Goal: Transaction & Acquisition: Purchase product/service

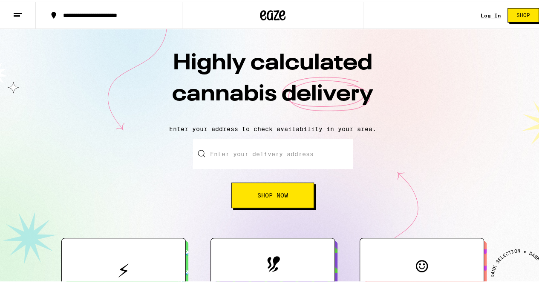
click at [489, 13] on link "Log In" at bounding box center [490, 14] width 20 height 6
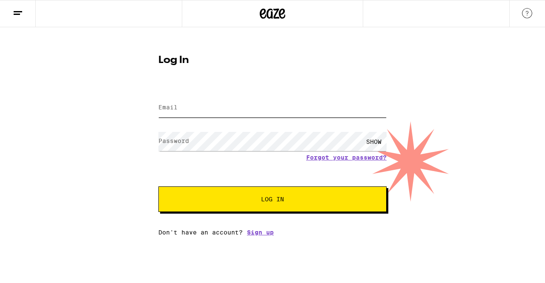
type input "[EMAIL_ADDRESS][DOMAIN_NAME]"
click at [233, 205] on button "Log In" at bounding box center [272, 200] width 228 height 26
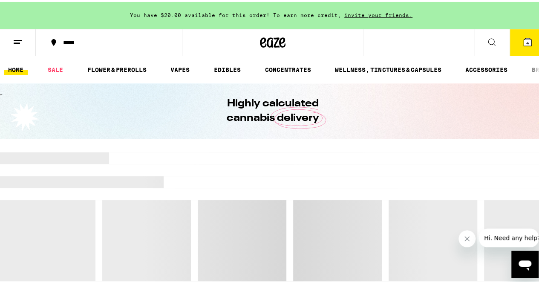
click at [526, 37] on button "4" at bounding box center [527, 41] width 36 height 26
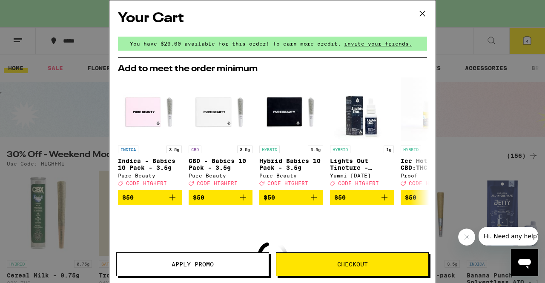
click at [417, 14] on icon at bounding box center [422, 13] width 13 height 13
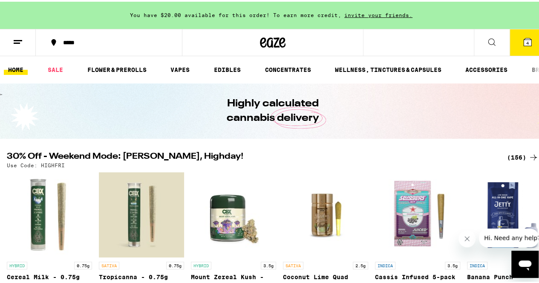
click at [74, 44] on div "*****" at bounding box center [113, 41] width 109 height 6
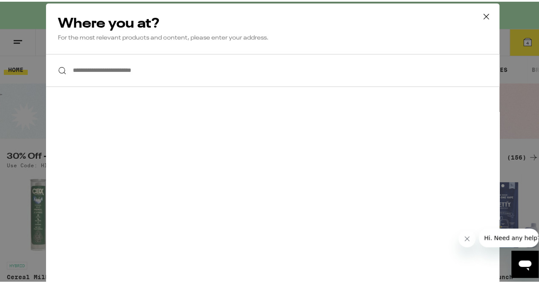
click at [77, 68] on input "**********" at bounding box center [272, 68] width 453 height 33
click at [21, 92] on div "**********" at bounding box center [272, 141] width 545 height 283
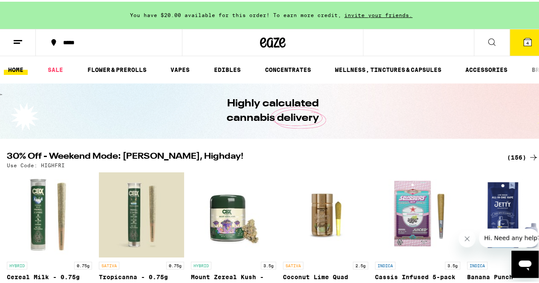
click at [523, 40] on icon at bounding box center [527, 41] width 8 height 8
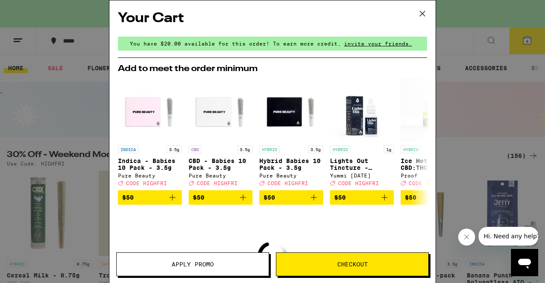
click at [304, 259] on button "Checkout" at bounding box center [352, 265] width 153 height 24
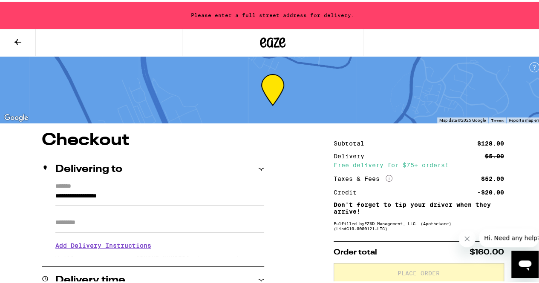
click at [16, 40] on icon at bounding box center [17, 40] width 7 height 6
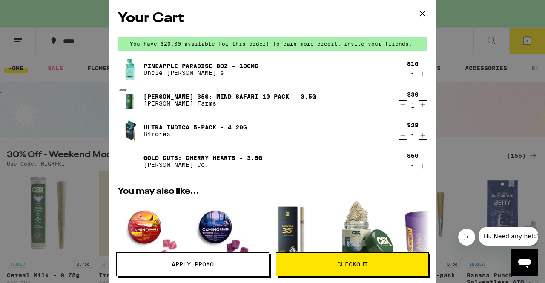
click at [424, 14] on icon at bounding box center [422, 13] width 13 height 13
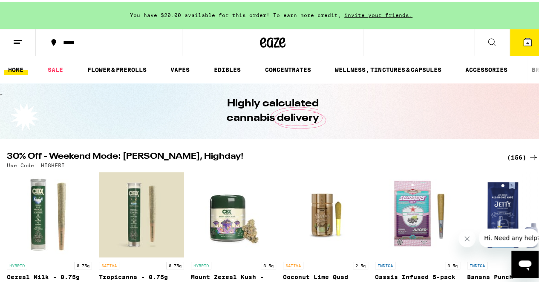
click at [63, 40] on div "*****" at bounding box center [113, 41] width 109 height 6
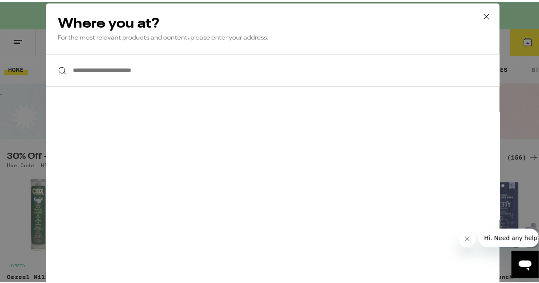
click at [102, 75] on input "**********" at bounding box center [272, 68] width 453 height 33
type input "*"
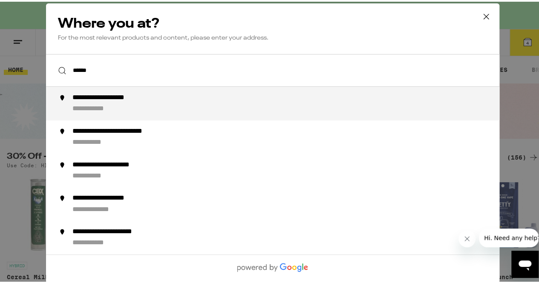
click at [109, 100] on div "**********" at bounding box center [116, 96] width 88 height 9
type input "**********"
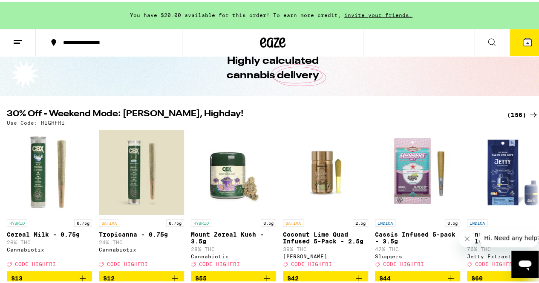
scroll to position [85, 0]
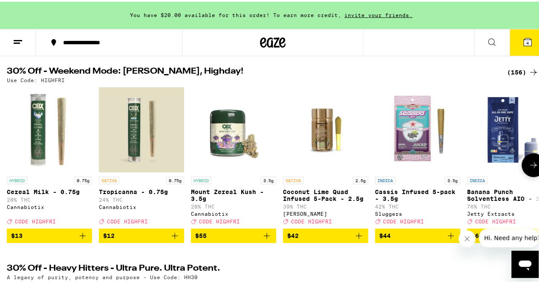
click at [528, 167] on icon at bounding box center [533, 163] width 10 height 10
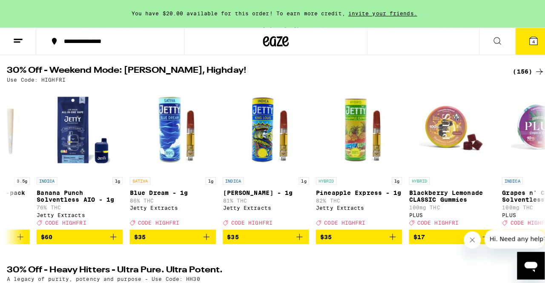
scroll to position [0, 432]
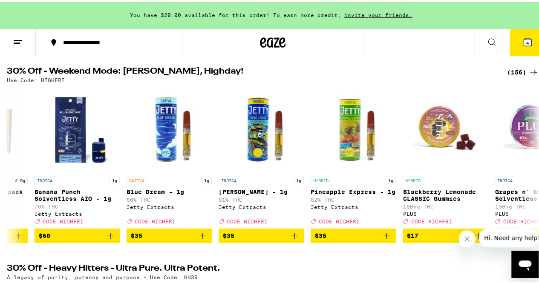
click at [522, 36] on icon at bounding box center [527, 40] width 10 height 10
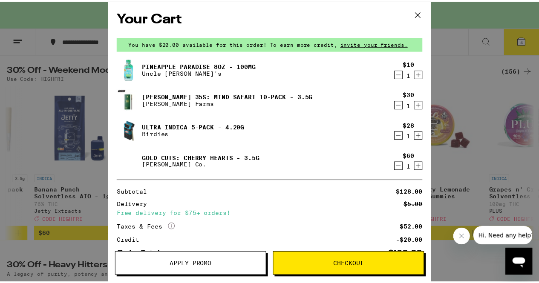
scroll to position [43, 0]
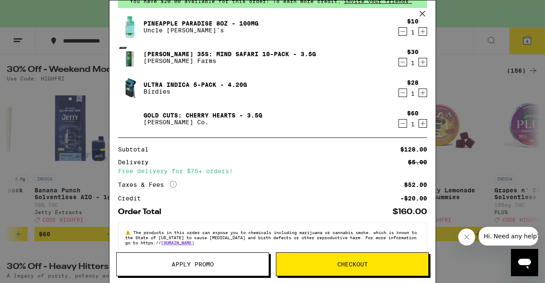
click at [399, 32] on icon "Decrement" at bounding box center [403, 31] width 8 height 10
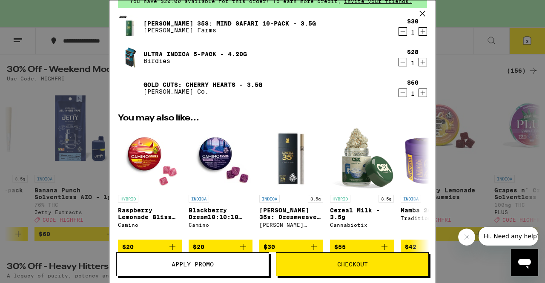
click at [401, 62] on icon "Decrement" at bounding box center [403, 62] width 5 height 0
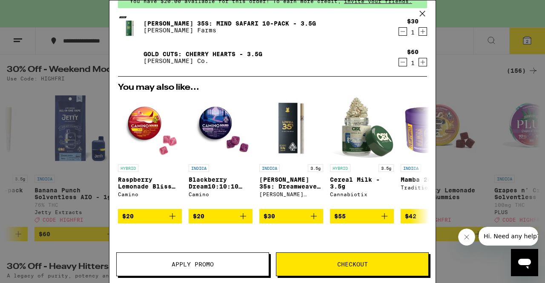
click at [399, 32] on icon "Decrement" at bounding box center [403, 31] width 8 height 10
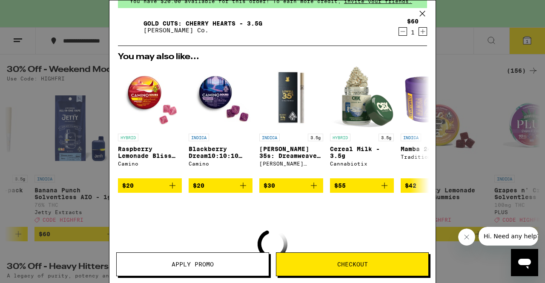
click at [399, 33] on icon "Decrement" at bounding box center [403, 31] width 8 height 10
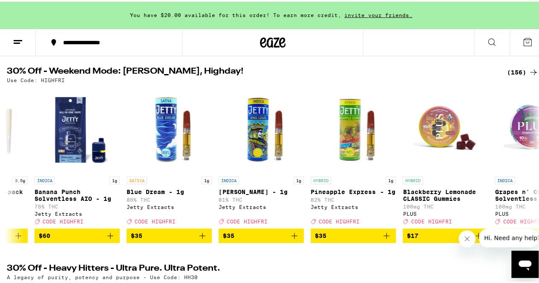
scroll to position [41, 0]
click at [529, 169] on icon at bounding box center [533, 163] width 10 height 10
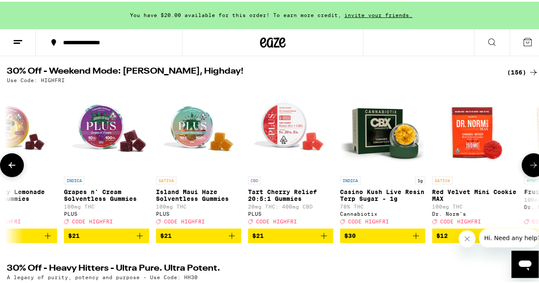
scroll to position [0, 865]
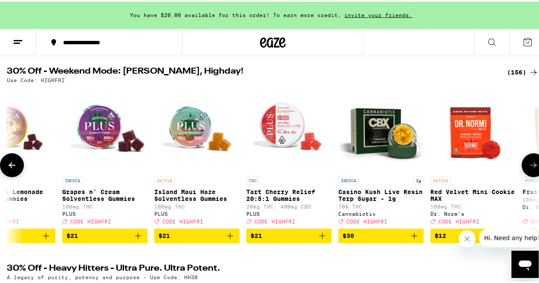
click at [14, 175] on button at bounding box center [12, 164] width 24 height 24
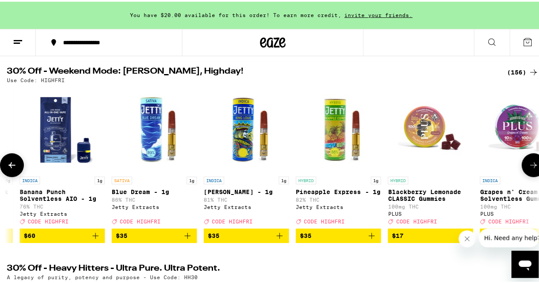
scroll to position [0, 433]
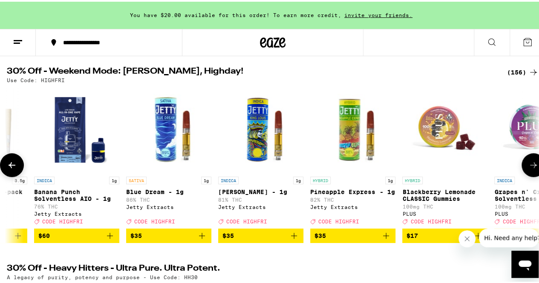
click at [528, 165] on icon at bounding box center [533, 163] width 10 height 10
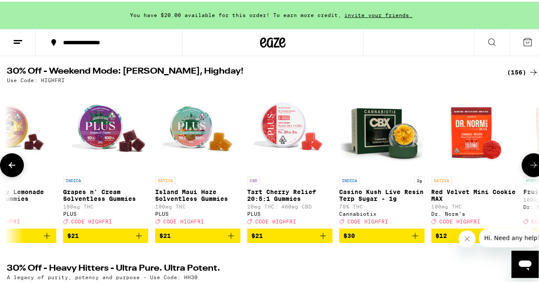
scroll to position [0, 865]
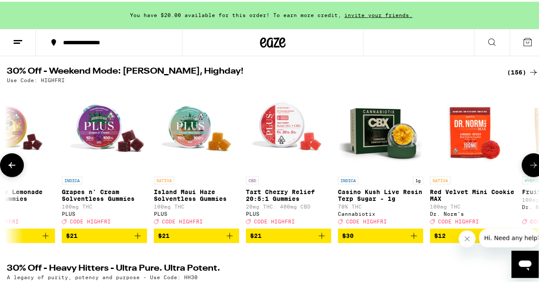
click at [44, 237] on icon "Add to bag" at bounding box center [46, 234] width 6 height 6
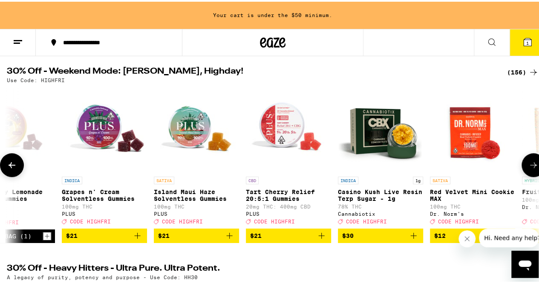
click at [528, 167] on icon at bounding box center [533, 163] width 10 height 10
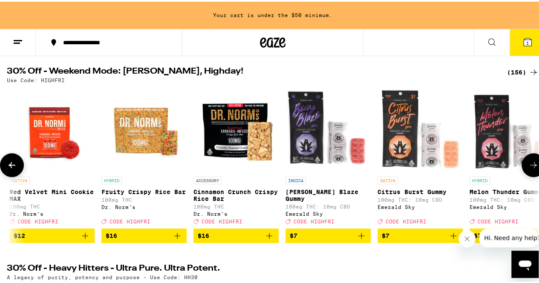
scroll to position [0, 1297]
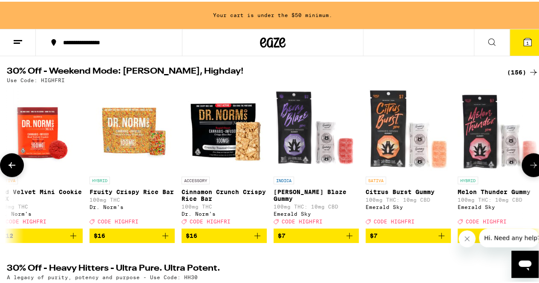
click at [528, 167] on icon at bounding box center [533, 163] width 10 height 10
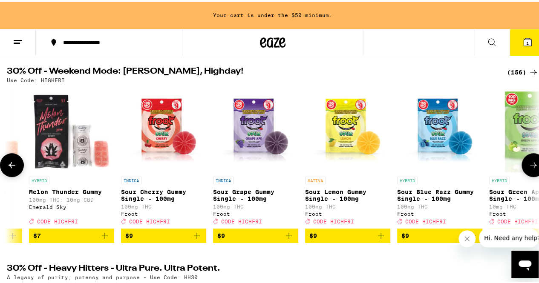
scroll to position [0, 1730]
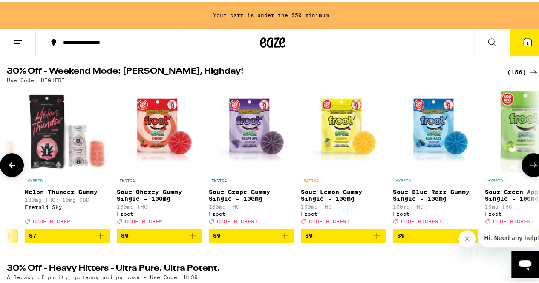
click at [20, 172] on button at bounding box center [12, 164] width 24 height 24
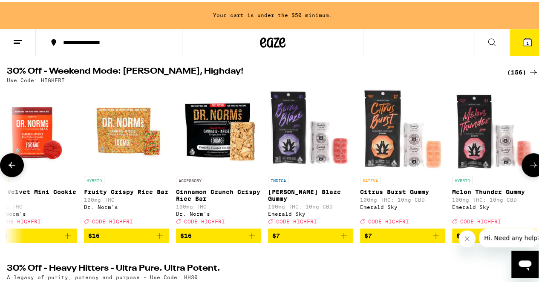
scroll to position [0, 1298]
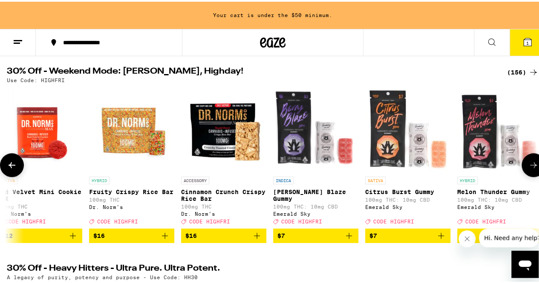
drag, startPoint x: 524, startPoint y: 172, endPoint x: 520, endPoint y: 170, distance: 4.4
click at [528, 169] on icon at bounding box center [533, 163] width 10 height 10
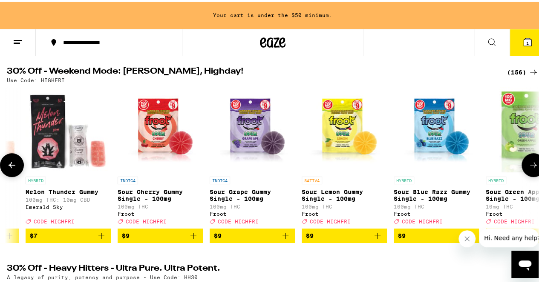
scroll to position [0, 1730]
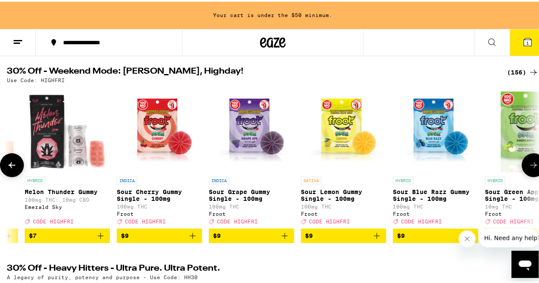
click at [528, 165] on icon at bounding box center [533, 163] width 10 height 10
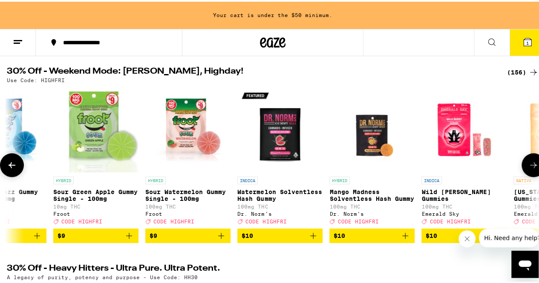
scroll to position [0, 2163]
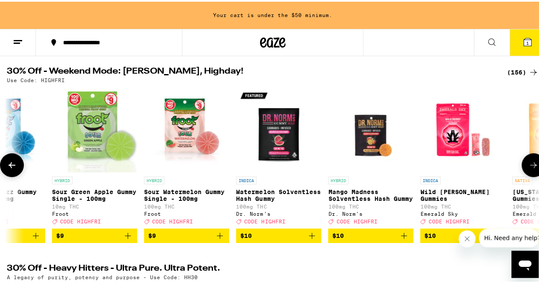
click at [521, 165] on button at bounding box center [533, 164] width 24 height 24
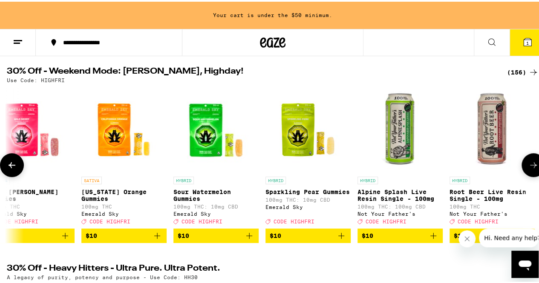
scroll to position [0, 2595]
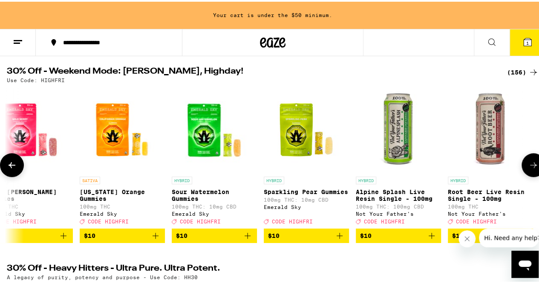
click at [10, 175] on button at bounding box center [12, 164] width 24 height 24
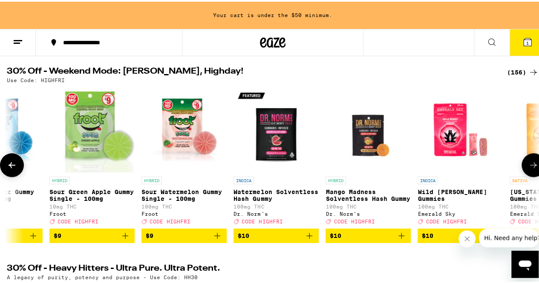
scroll to position [0, 2163]
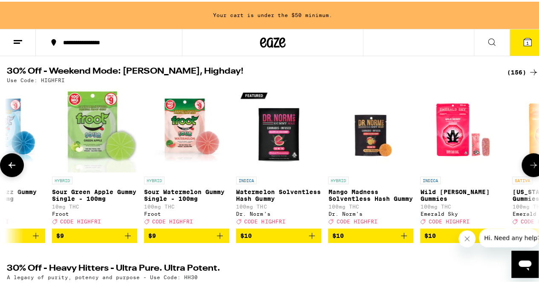
click at [427, 238] on span "$10" at bounding box center [429, 234] width 11 height 7
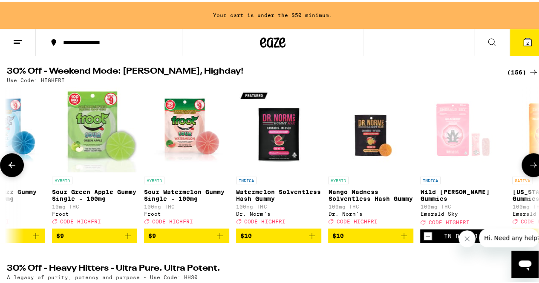
click at [528, 167] on icon at bounding box center [533, 163] width 10 height 10
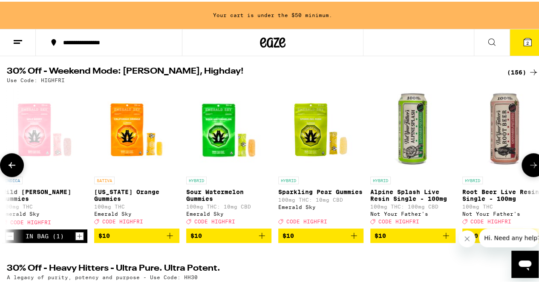
scroll to position [0, 2595]
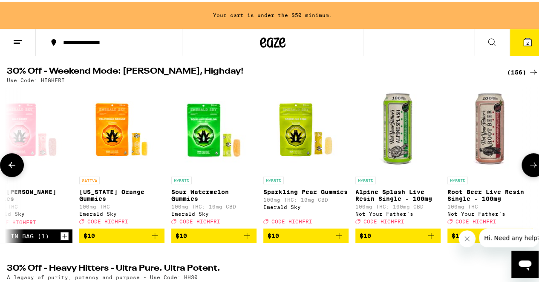
click at [528, 166] on icon at bounding box center [533, 163] width 10 height 10
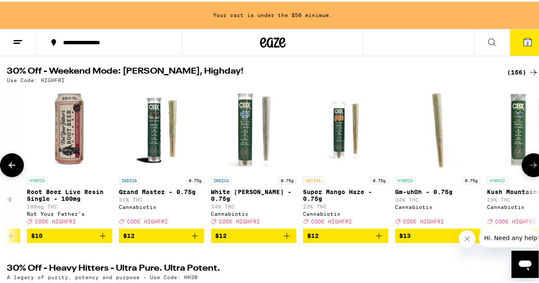
scroll to position [0, 3028]
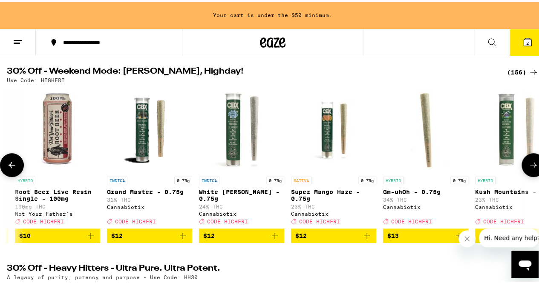
click at [528, 166] on icon at bounding box center [533, 163] width 10 height 10
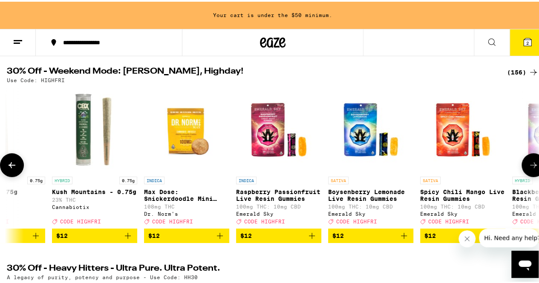
scroll to position [0, 3460]
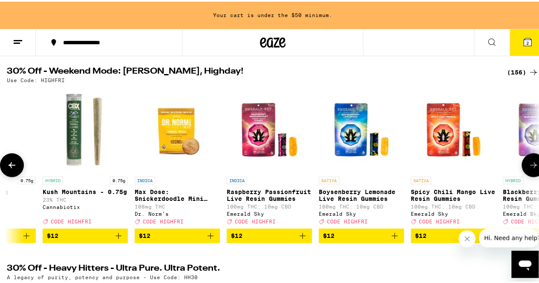
click at [528, 166] on icon at bounding box center [533, 163] width 10 height 10
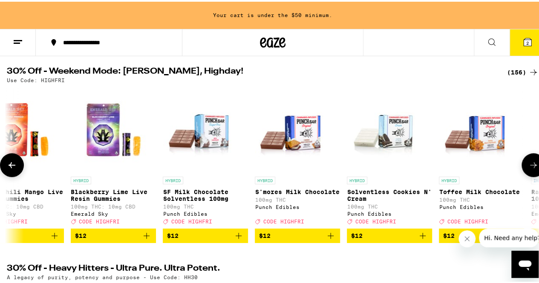
scroll to position [0, 3892]
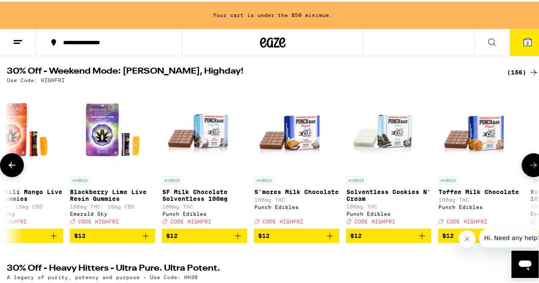
click at [528, 166] on icon at bounding box center [533, 163] width 10 height 10
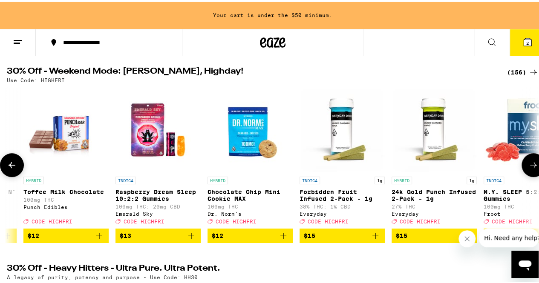
scroll to position [0, 4325]
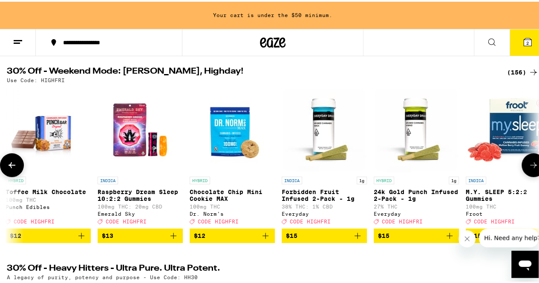
click at [528, 166] on icon at bounding box center [533, 163] width 10 height 10
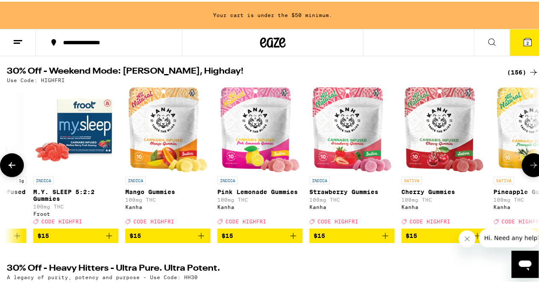
click at [528, 166] on icon at bounding box center [533, 163] width 10 height 10
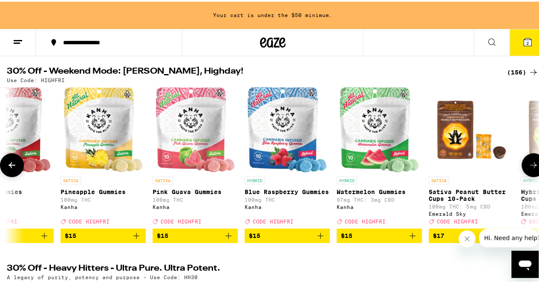
click at [528, 169] on icon at bounding box center [533, 163] width 10 height 10
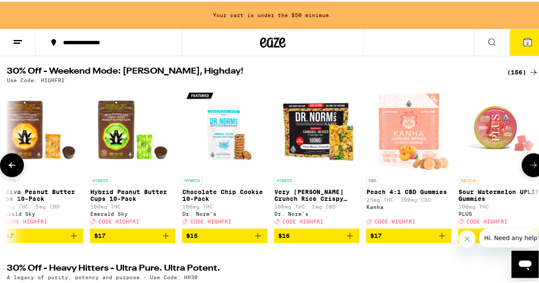
scroll to position [0, 5622]
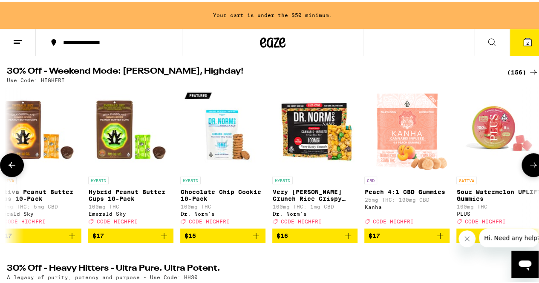
click at [528, 169] on icon at bounding box center [533, 163] width 10 height 10
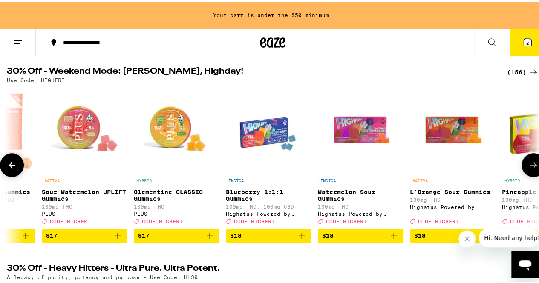
scroll to position [0, 6054]
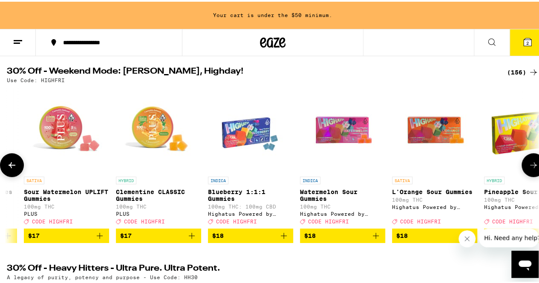
click at [524, 161] on button at bounding box center [533, 164] width 24 height 24
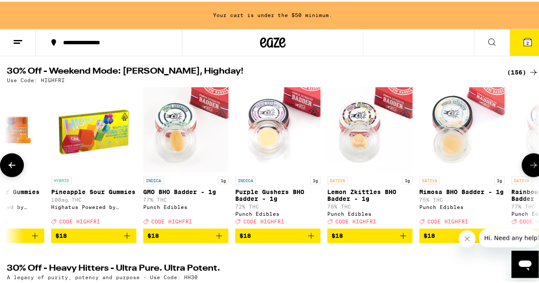
click at [524, 161] on button at bounding box center [533, 164] width 24 height 24
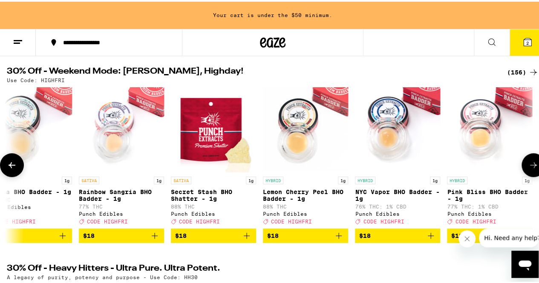
click at [524, 161] on button at bounding box center [533, 164] width 24 height 24
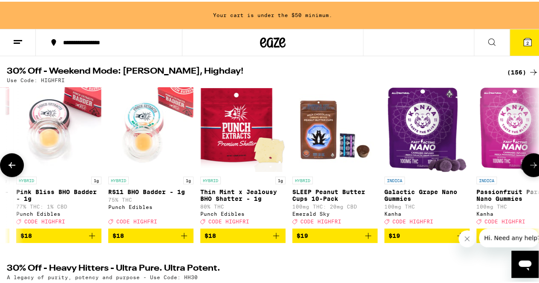
click at [524, 161] on button at bounding box center [533, 164] width 24 height 24
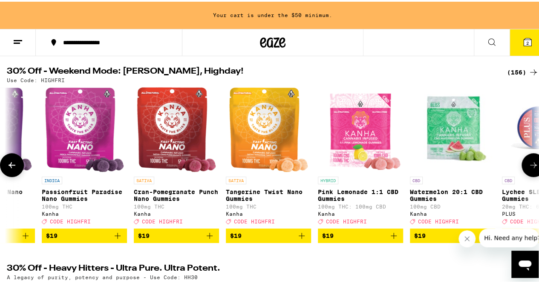
click at [524, 161] on button at bounding box center [533, 164] width 24 height 24
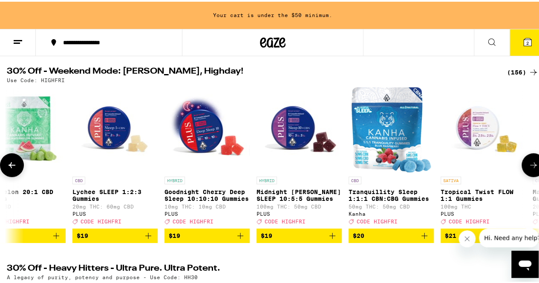
click at [524, 161] on button at bounding box center [533, 164] width 24 height 24
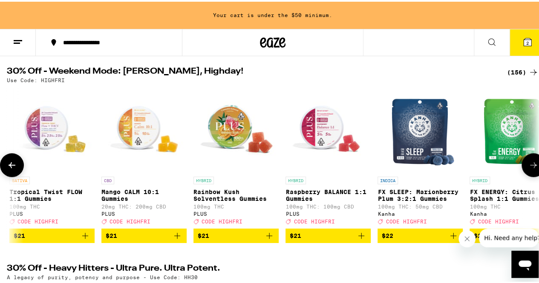
click at [524, 161] on button at bounding box center [533, 164] width 24 height 24
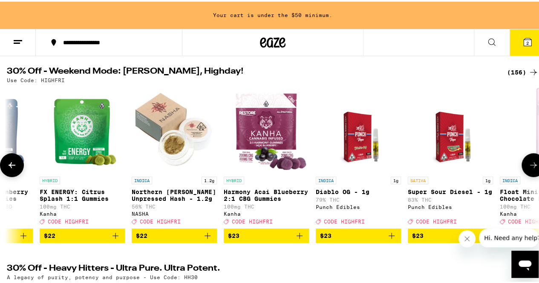
click at [524, 161] on button at bounding box center [533, 164] width 24 height 24
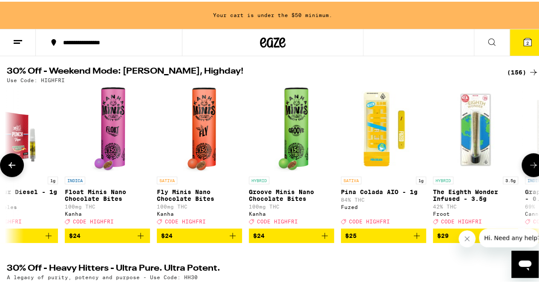
click at [524, 161] on button at bounding box center [533, 164] width 24 height 24
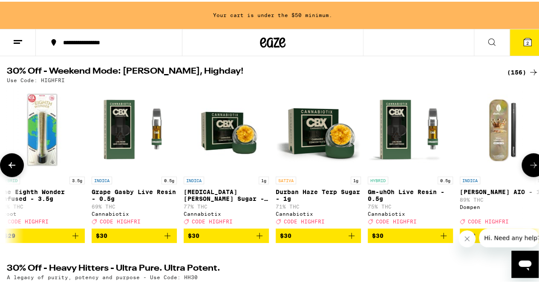
click at [524, 161] on button at bounding box center [533, 164] width 24 height 24
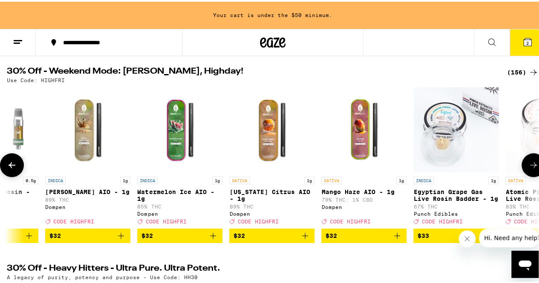
scroll to position [0, 10374]
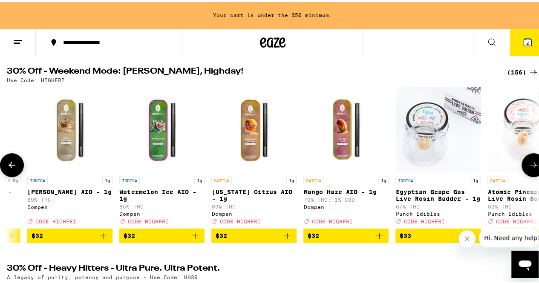
click at [524, 161] on button at bounding box center [533, 164] width 24 height 24
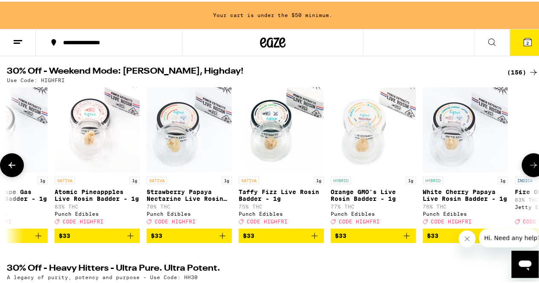
click at [524, 161] on button at bounding box center [533, 164] width 24 height 24
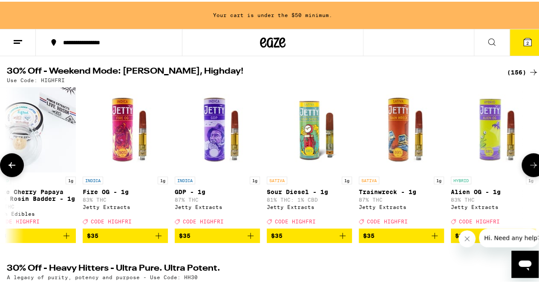
click at [524, 161] on button at bounding box center [533, 164] width 24 height 24
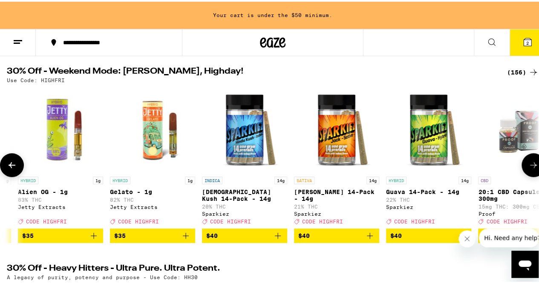
click at [528, 166] on icon at bounding box center [533, 163] width 10 height 10
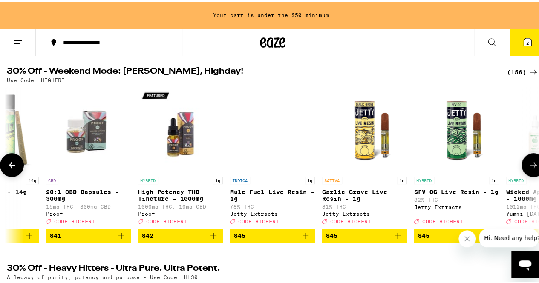
click at [528, 166] on icon at bounding box center [533, 163] width 10 height 10
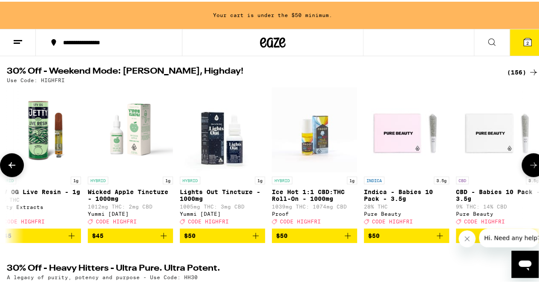
click at [528, 166] on icon at bounding box center [533, 163] width 10 height 10
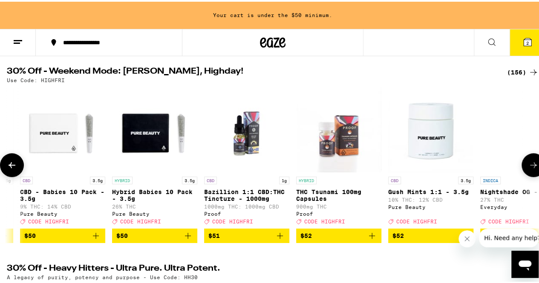
scroll to position [0, 12961]
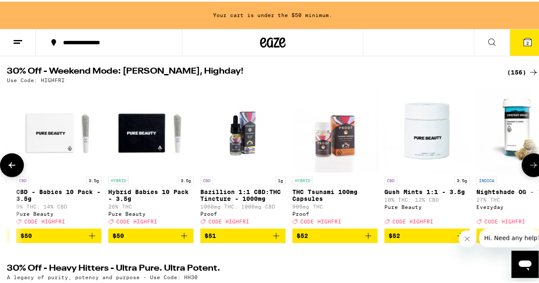
click at [528, 166] on icon at bounding box center [533, 163] width 10 height 10
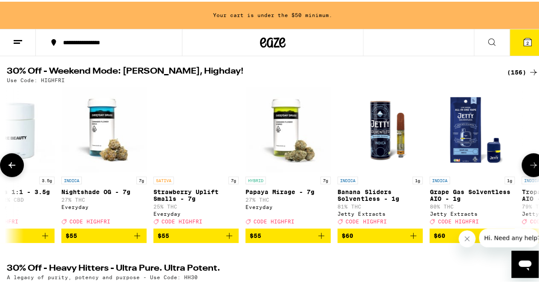
scroll to position [0, 13394]
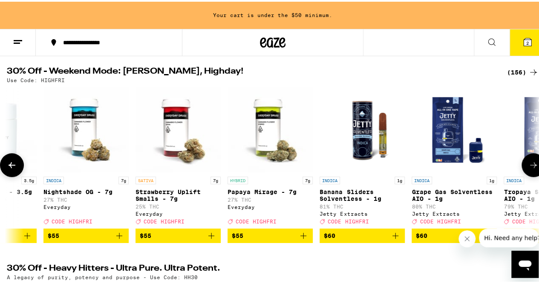
click at [528, 167] on icon at bounding box center [533, 163] width 10 height 10
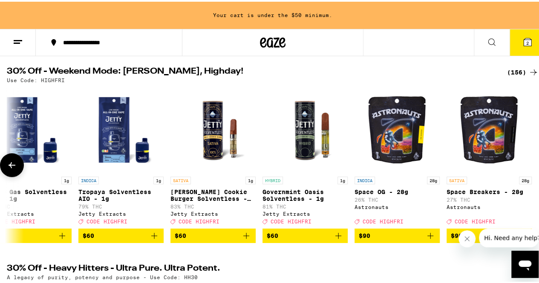
scroll to position [0, 13825]
click at [524, 167] on div at bounding box center [533, 164] width 24 height 24
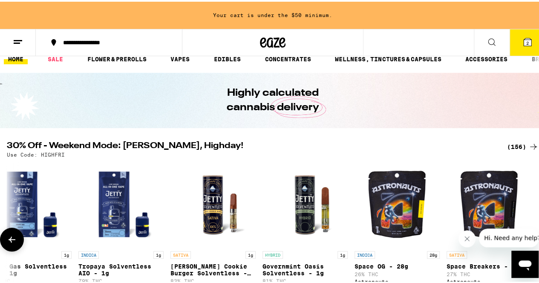
scroll to position [0, 0]
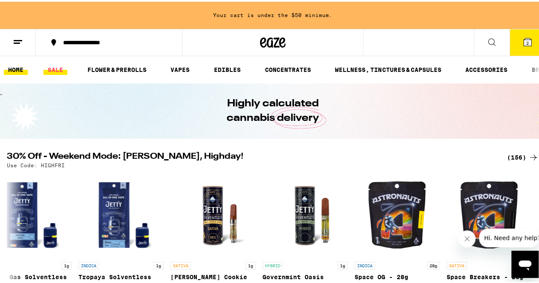
click at [56, 68] on link "SALE" at bounding box center [55, 68] width 24 height 10
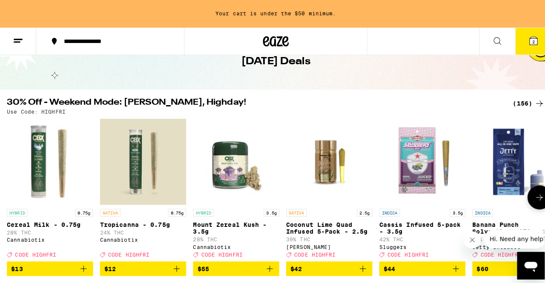
scroll to position [62, 0]
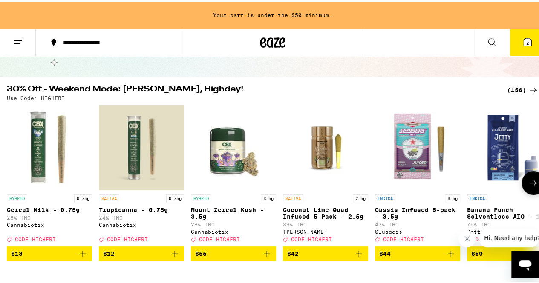
click at [269, 255] on icon "Add to bag" at bounding box center [267, 252] width 6 height 6
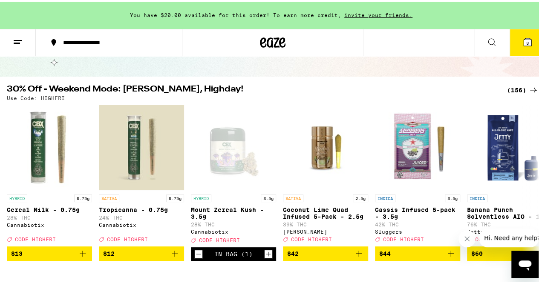
click at [523, 43] on icon at bounding box center [527, 41] width 8 height 8
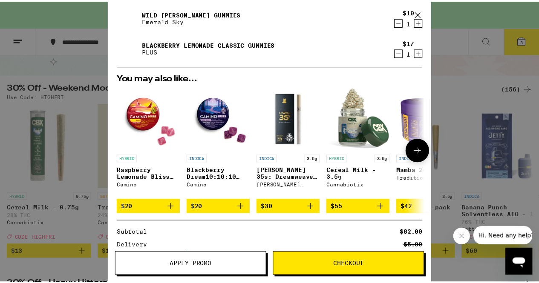
scroll to position [85, 0]
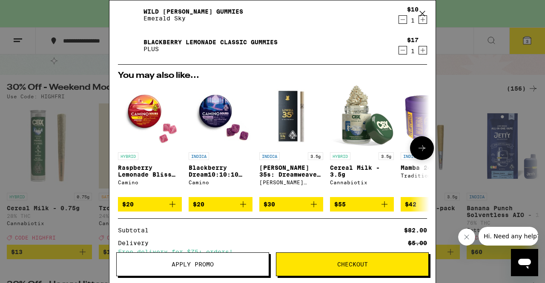
click at [359, 133] on img "Open page for Cereal Milk - 3.5g from Cannabiotix" at bounding box center [362, 116] width 64 height 64
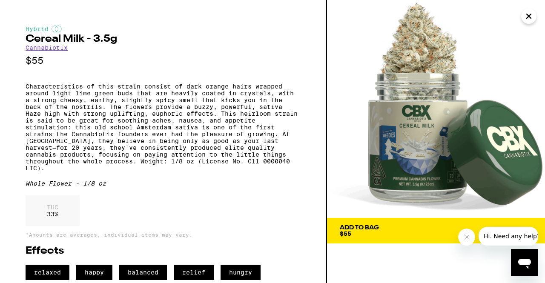
click at [533, 13] on icon "Close" at bounding box center [529, 16] width 10 height 13
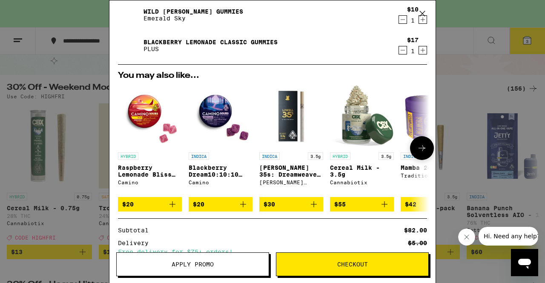
click at [383, 210] on icon "Add to bag" at bounding box center [384, 204] width 10 height 10
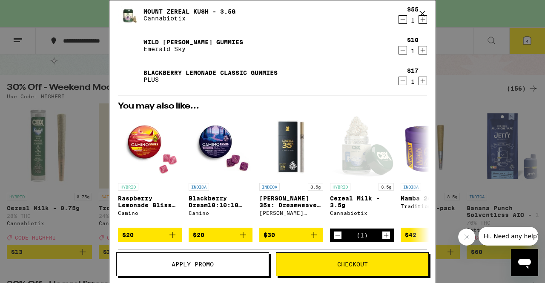
click at [420, 11] on icon at bounding box center [422, 13] width 13 height 13
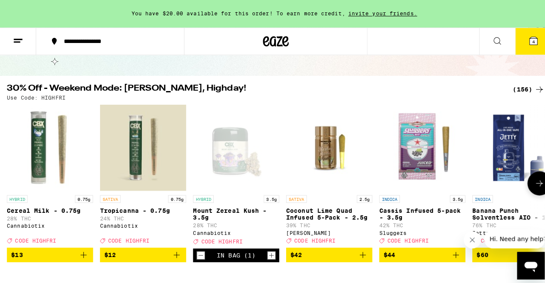
scroll to position [190, 0]
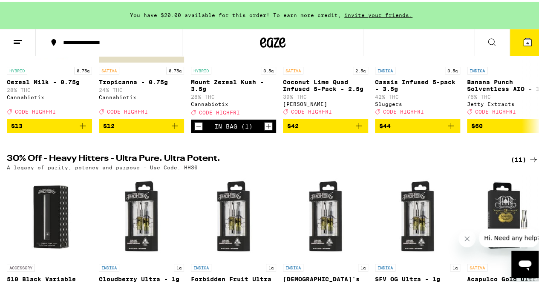
click at [522, 40] on icon at bounding box center [527, 40] width 10 height 10
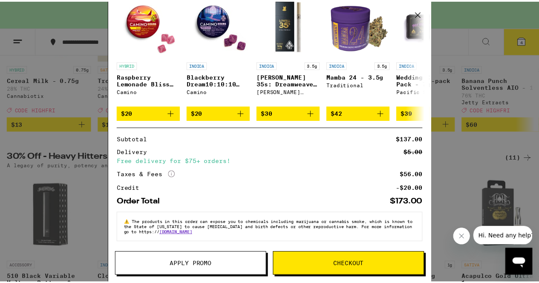
scroll to position [213, 0]
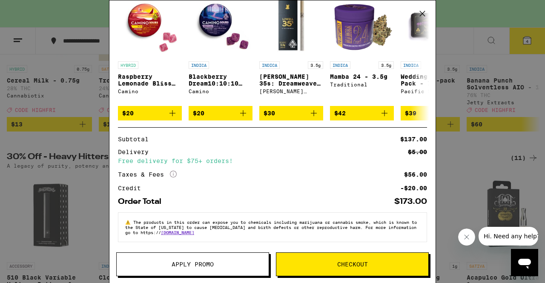
click at [213, 257] on button "Apply Promo" at bounding box center [192, 265] width 153 height 24
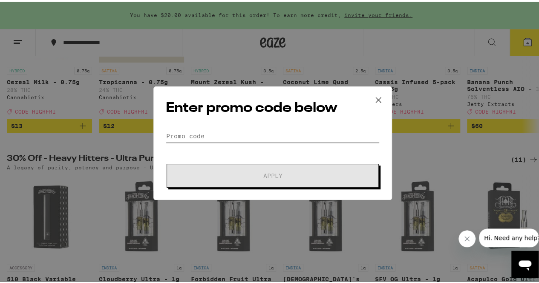
click at [237, 132] on input "Promo Code" at bounding box center [273, 134] width 214 height 13
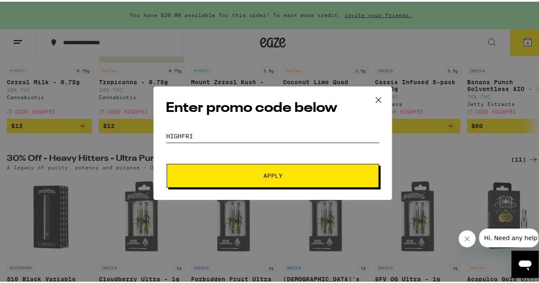
type input "HIGHFRI"
click at [261, 181] on button "Apply" at bounding box center [273, 174] width 212 height 24
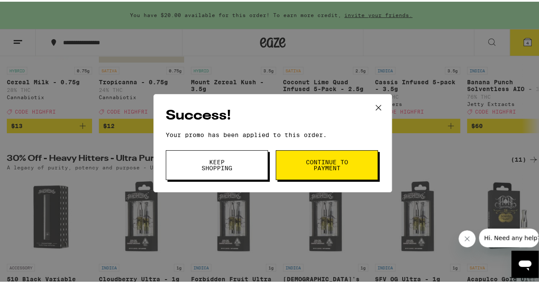
click at [305, 172] on button "Continue to payment" at bounding box center [327, 164] width 102 height 30
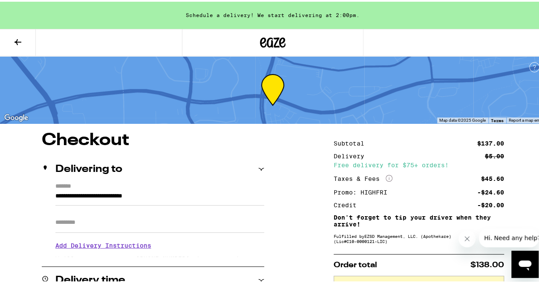
click at [14, 37] on icon at bounding box center [18, 40] width 10 height 10
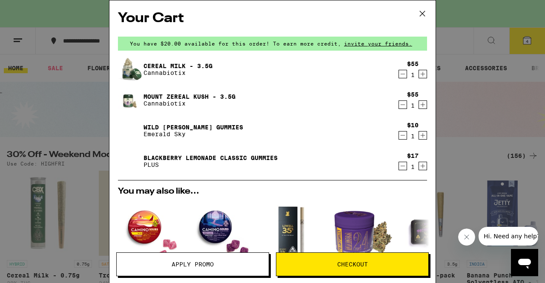
click at [399, 104] on icon "Decrement" at bounding box center [403, 105] width 8 height 10
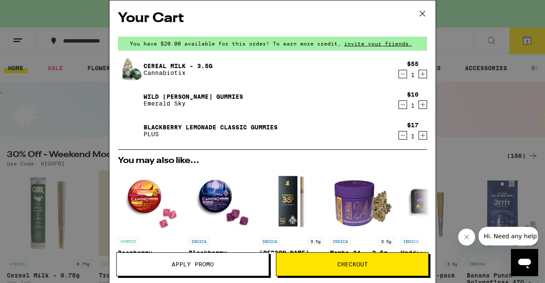
click at [316, 264] on span "Checkout" at bounding box center [352, 264] width 152 height 6
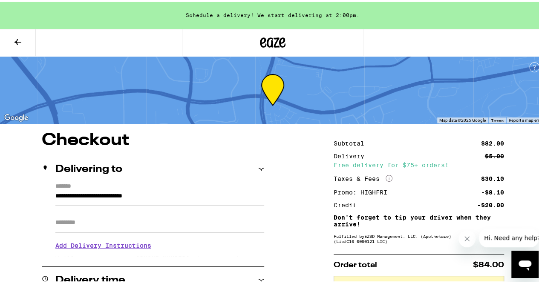
click at [12, 42] on button at bounding box center [18, 41] width 36 height 27
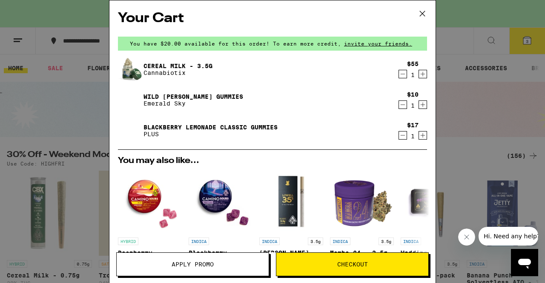
click at [399, 78] on icon "Decrement" at bounding box center [403, 74] width 8 height 10
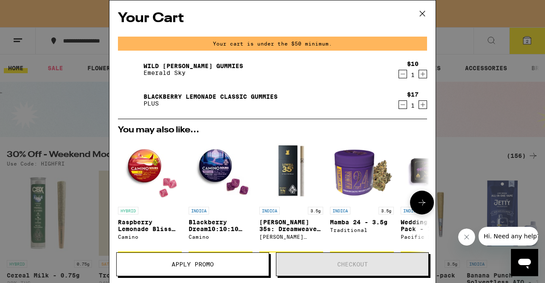
click at [417, 201] on icon at bounding box center [422, 203] width 10 height 10
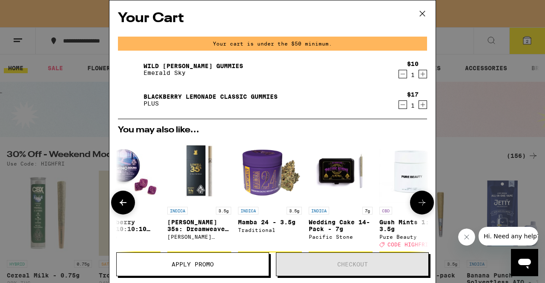
click at [417, 201] on icon at bounding box center [422, 203] width 10 height 10
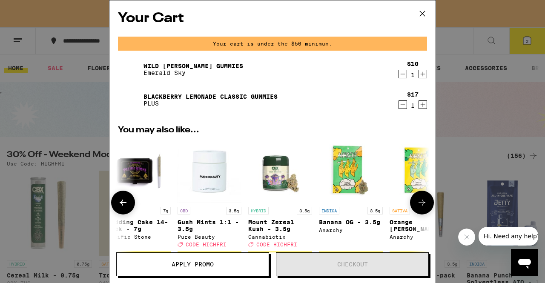
click at [417, 201] on icon at bounding box center [422, 203] width 10 height 10
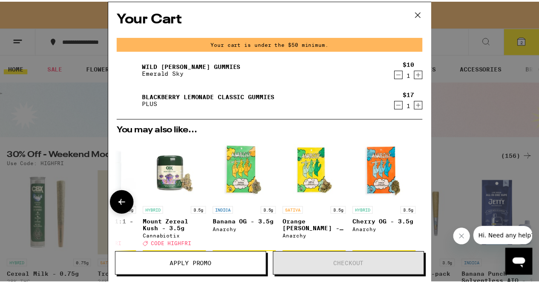
scroll to position [0, 404]
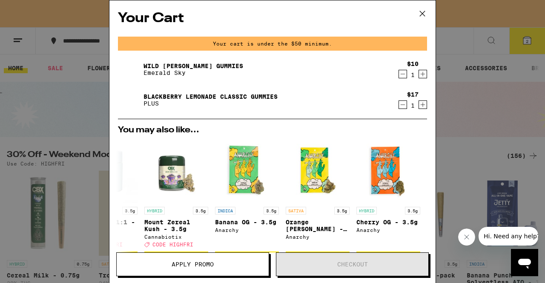
click at [428, 14] on icon at bounding box center [422, 13] width 13 height 13
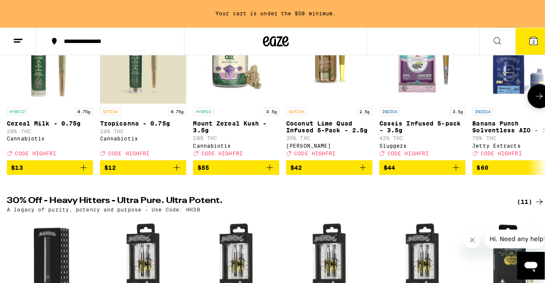
scroll to position [170, 0]
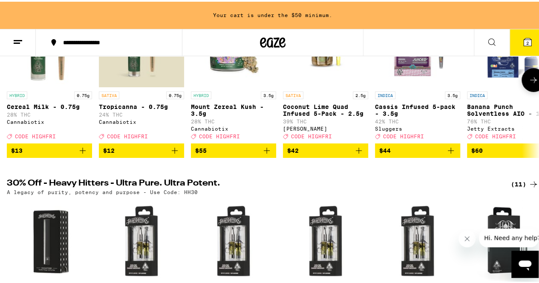
click at [227, 154] on span "$55" at bounding box center [233, 149] width 77 height 10
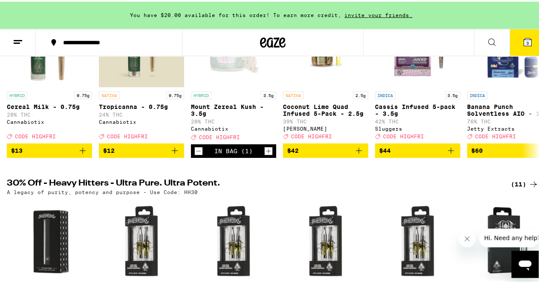
click at [528, 43] on button "3" at bounding box center [527, 41] width 36 height 26
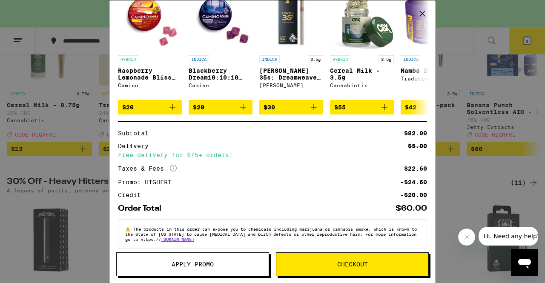
scroll to position [195, 0]
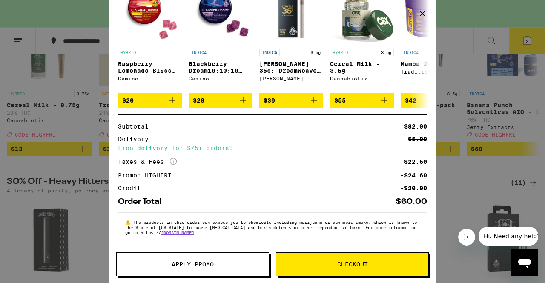
click at [337, 261] on span "Checkout" at bounding box center [352, 264] width 31 height 6
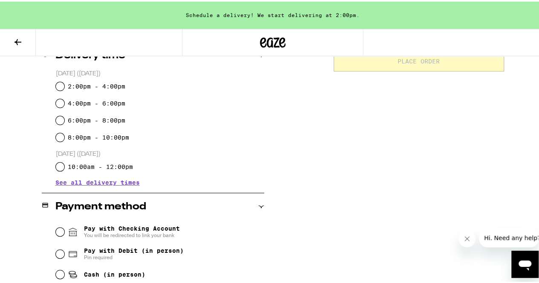
scroll to position [213, 0]
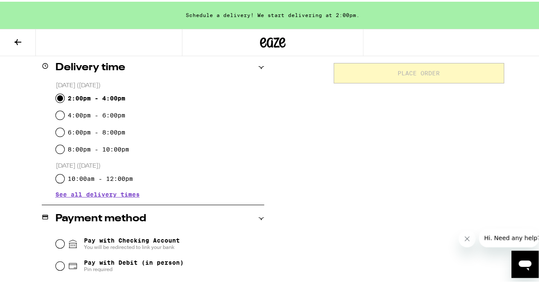
click at [60, 99] on input "2:00pm - 4:00pm" at bounding box center [60, 96] width 9 height 9
radio input "true"
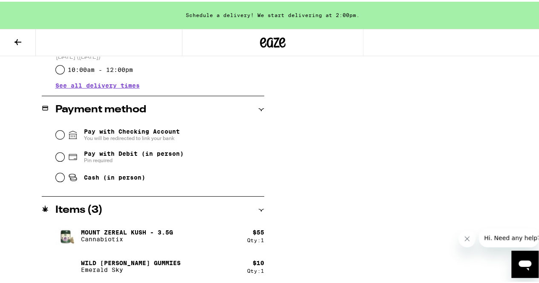
scroll to position [341, 0]
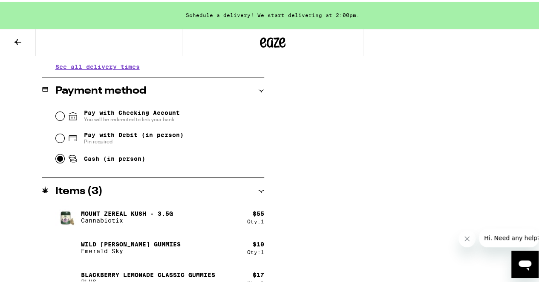
click at [60, 161] on input "Cash (in person)" at bounding box center [60, 157] width 9 height 9
radio input "true"
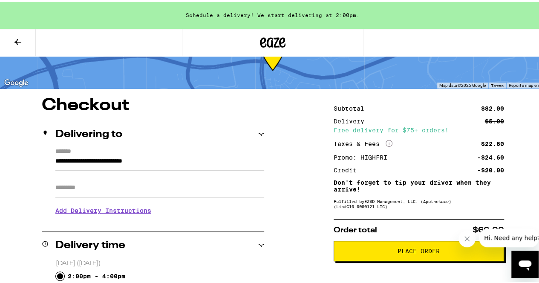
scroll to position [128, 0]
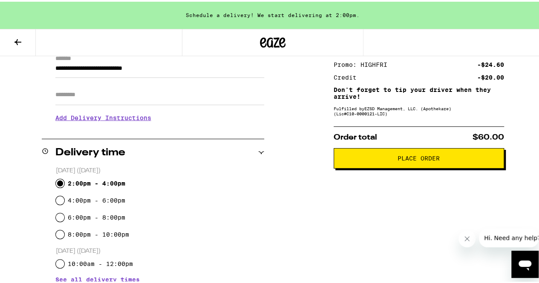
click at [371, 156] on button "Place Order" at bounding box center [418, 156] width 170 height 20
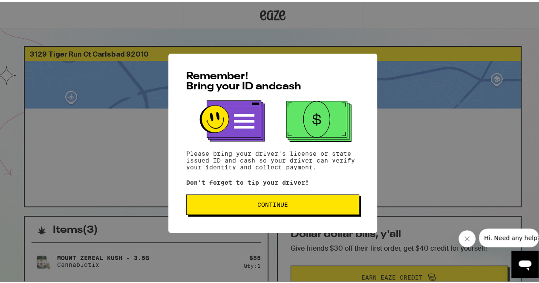
click at [262, 204] on span "Continue" at bounding box center [272, 203] width 31 height 6
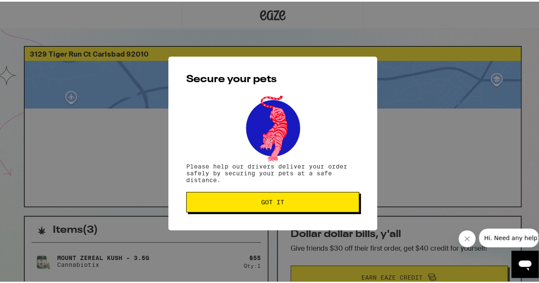
click at [262, 204] on span "Got it" at bounding box center [272, 201] width 23 height 6
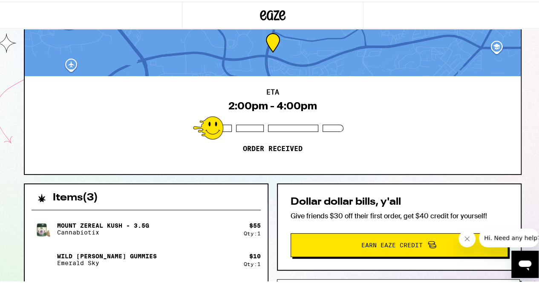
scroll to position [128, 0]
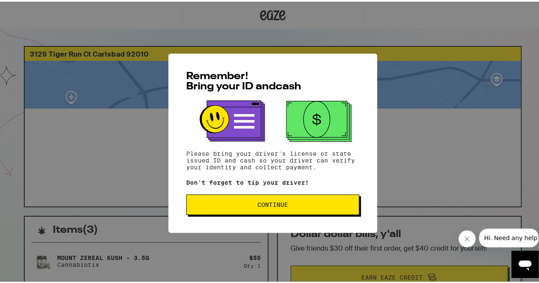
click at [225, 205] on span "Continue" at bounding box center [272, 203] width 158 height 6
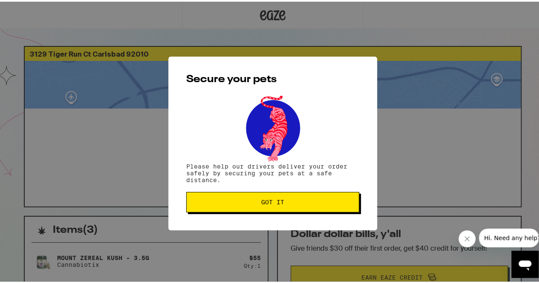
click at [225, 204] on span "Got it" at bounding box center [272, 201] width 158 height 6
